Goal: Check status: Check status

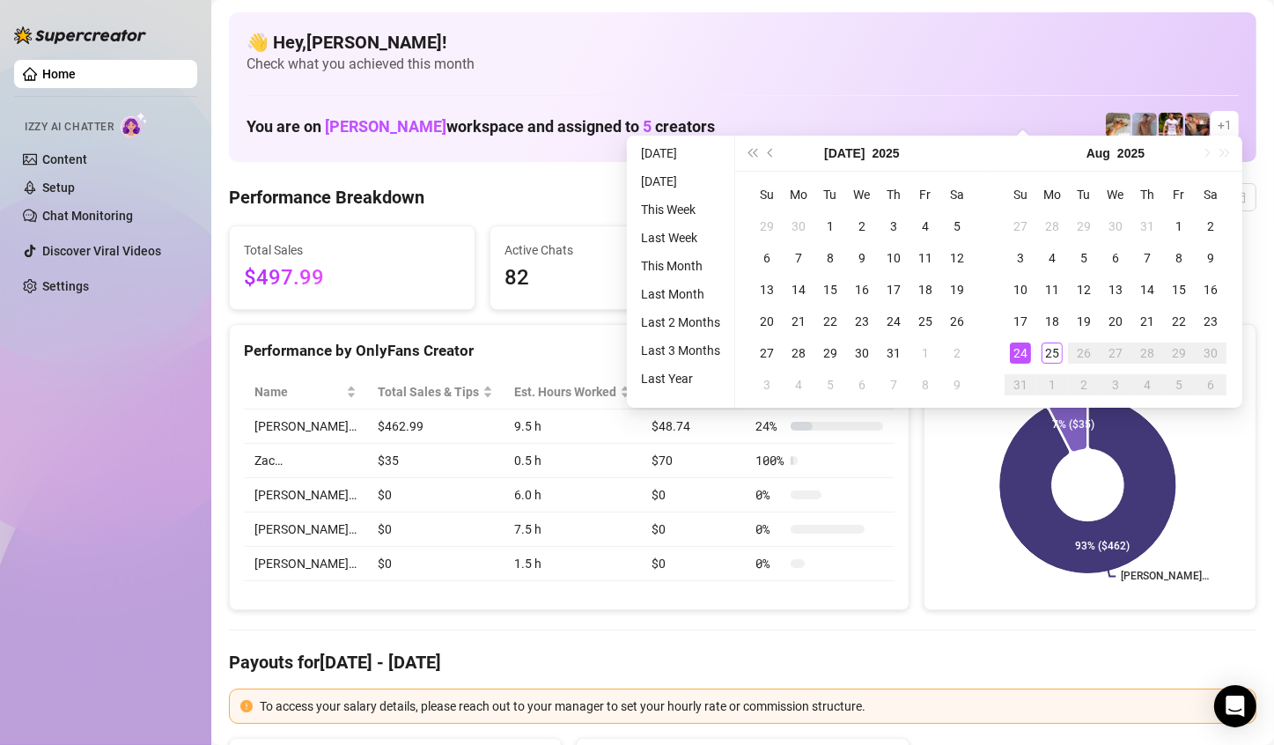
scroll to position [88, 0]
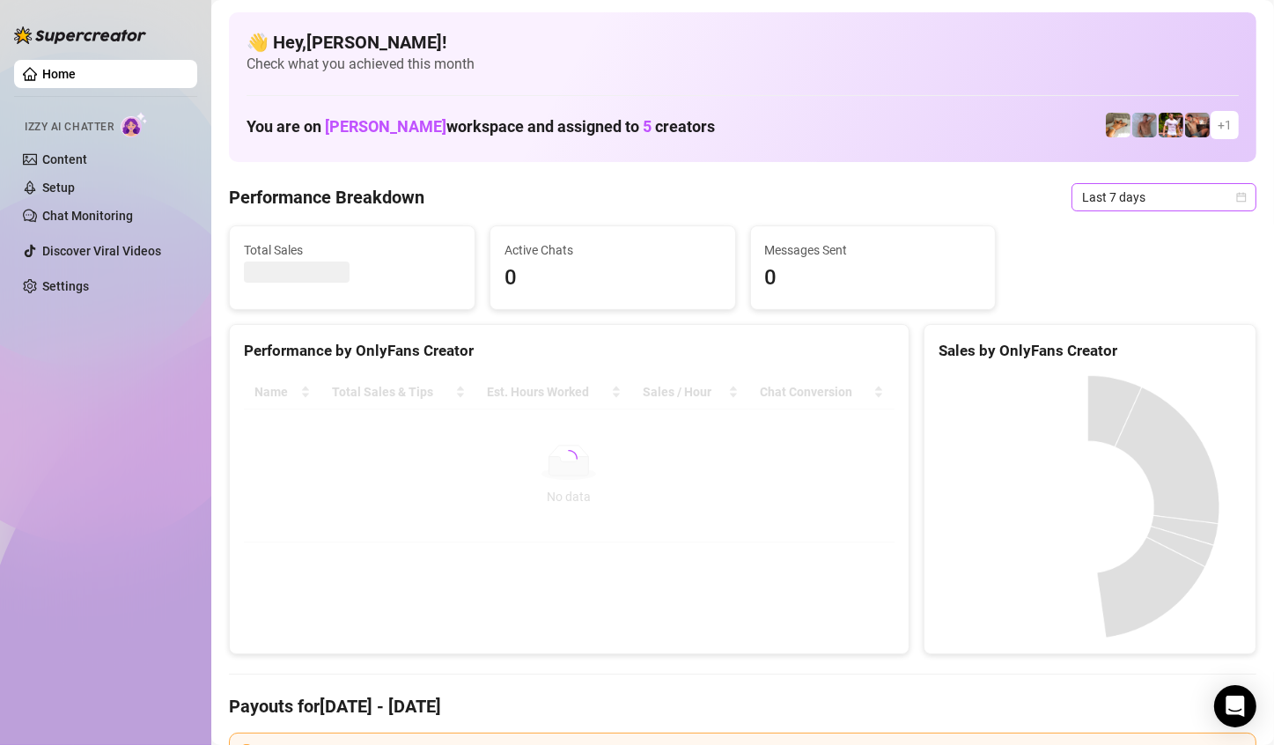
click at [1186, 201] on span "Last 7 days" at bounding box center [1164, 197] width 164 height 26
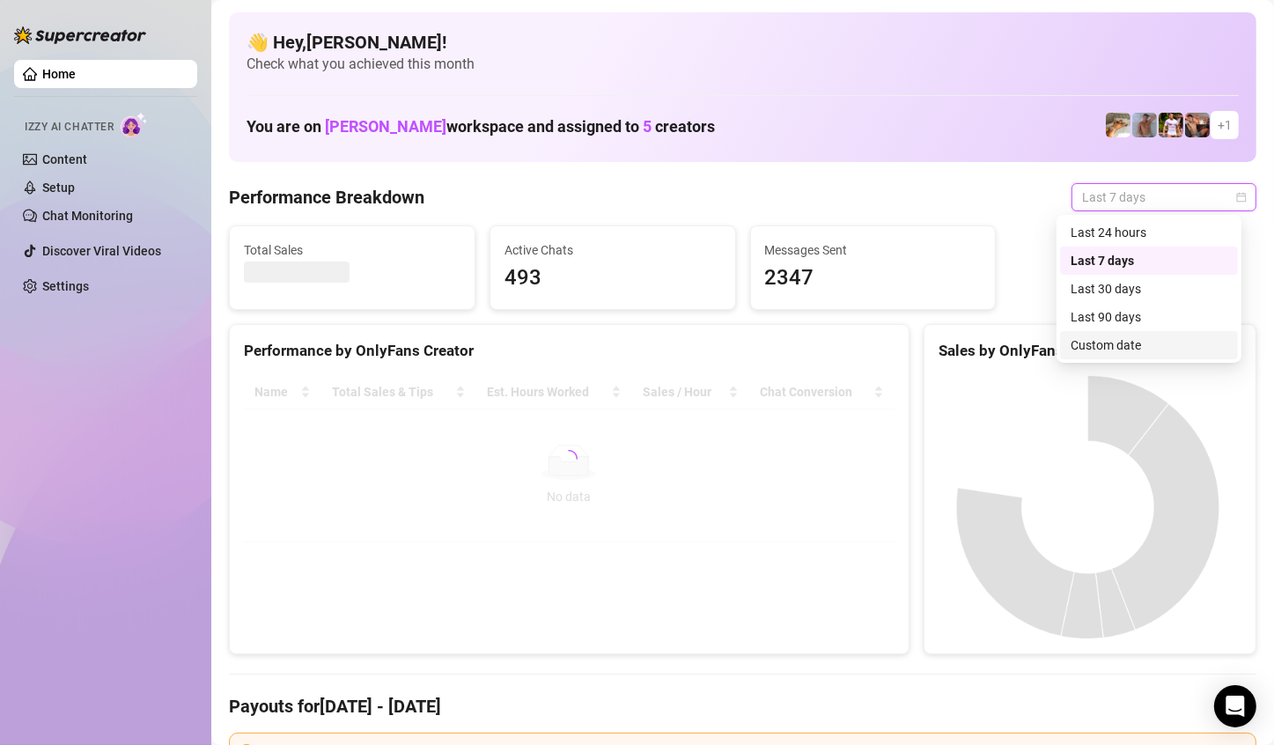
click at [1120, 334] on div "Custom date" at bounding box center [1149, 345] width 178 height 28
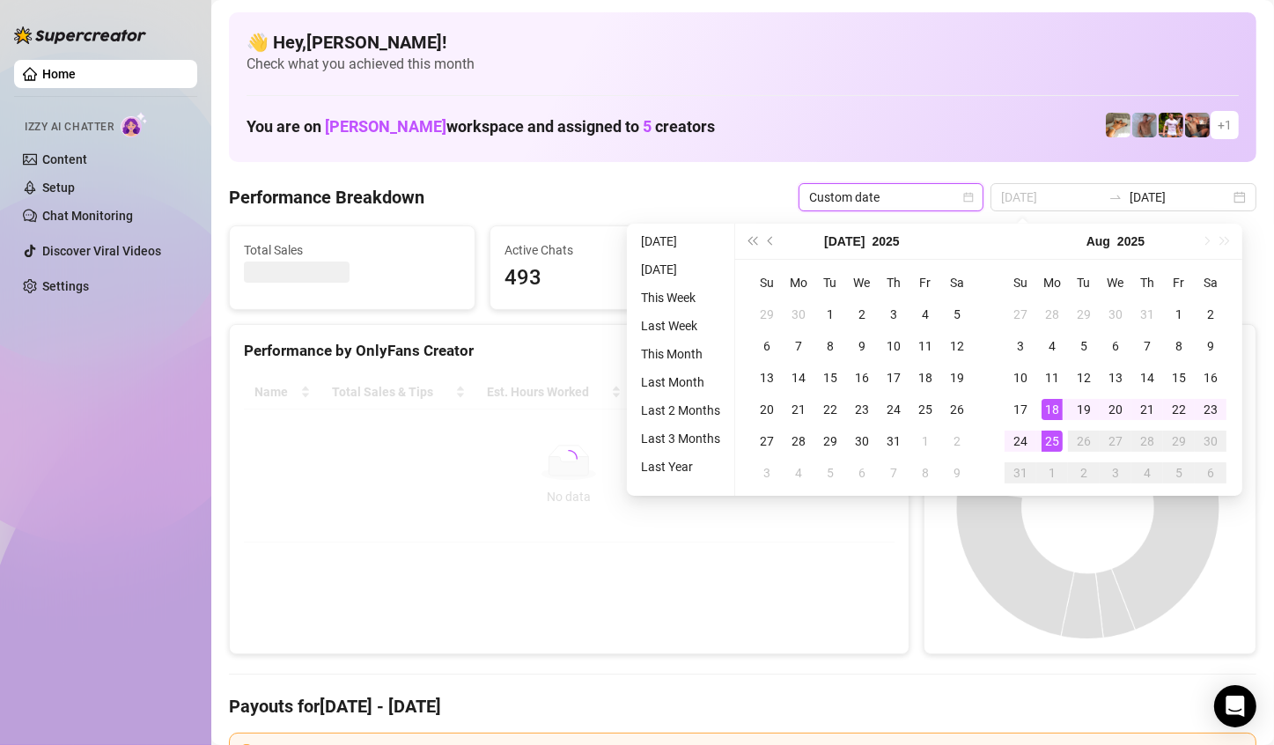
type input "[DATE]"
click at [1048, 437] on div "25" at bounding box center [1051, 440] width 21 height 21
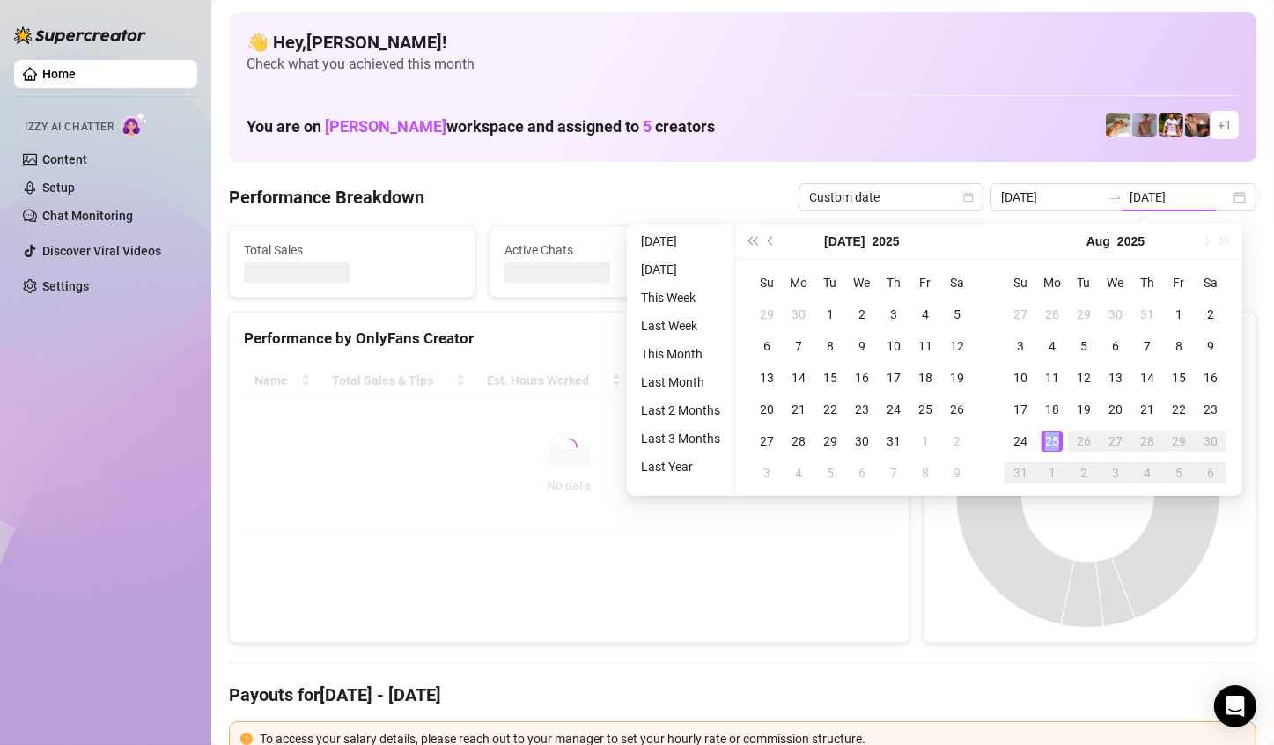
type input "[DATE]"
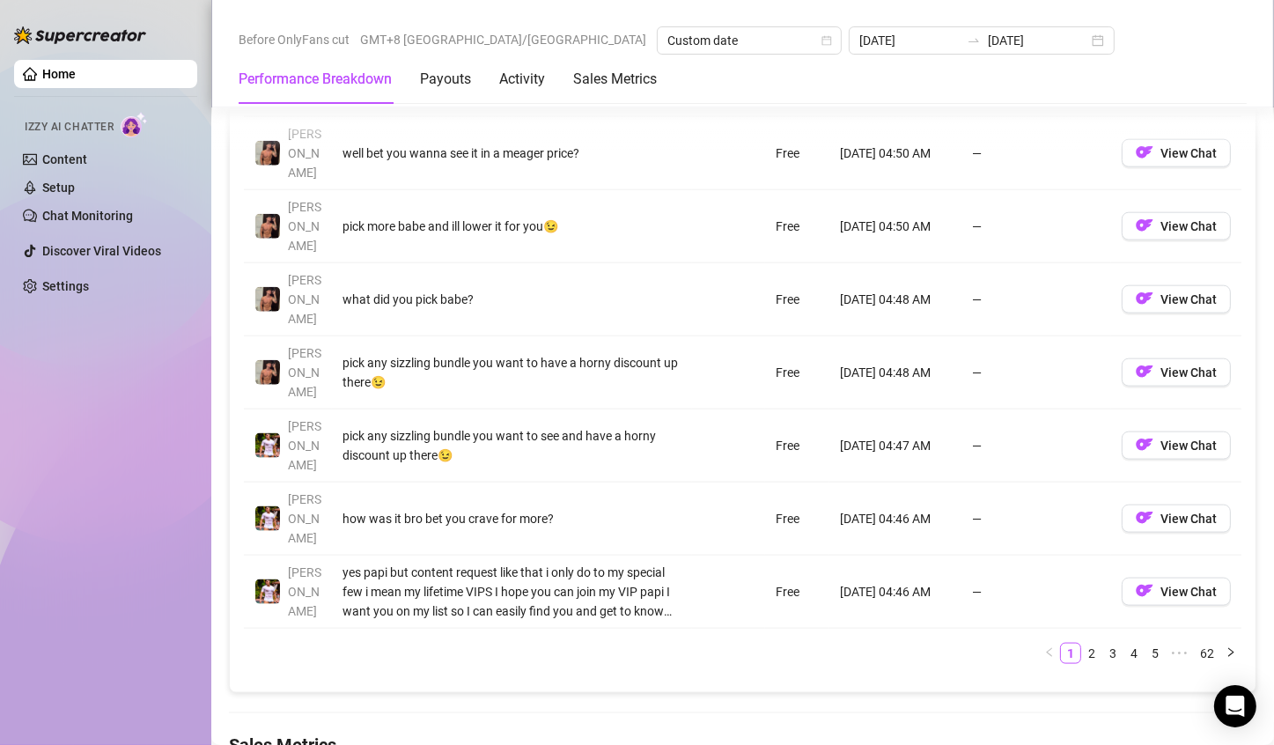
scroll to position [2024, 0]
